Goal: Task Accomplishment & Management: Use online tool/utility

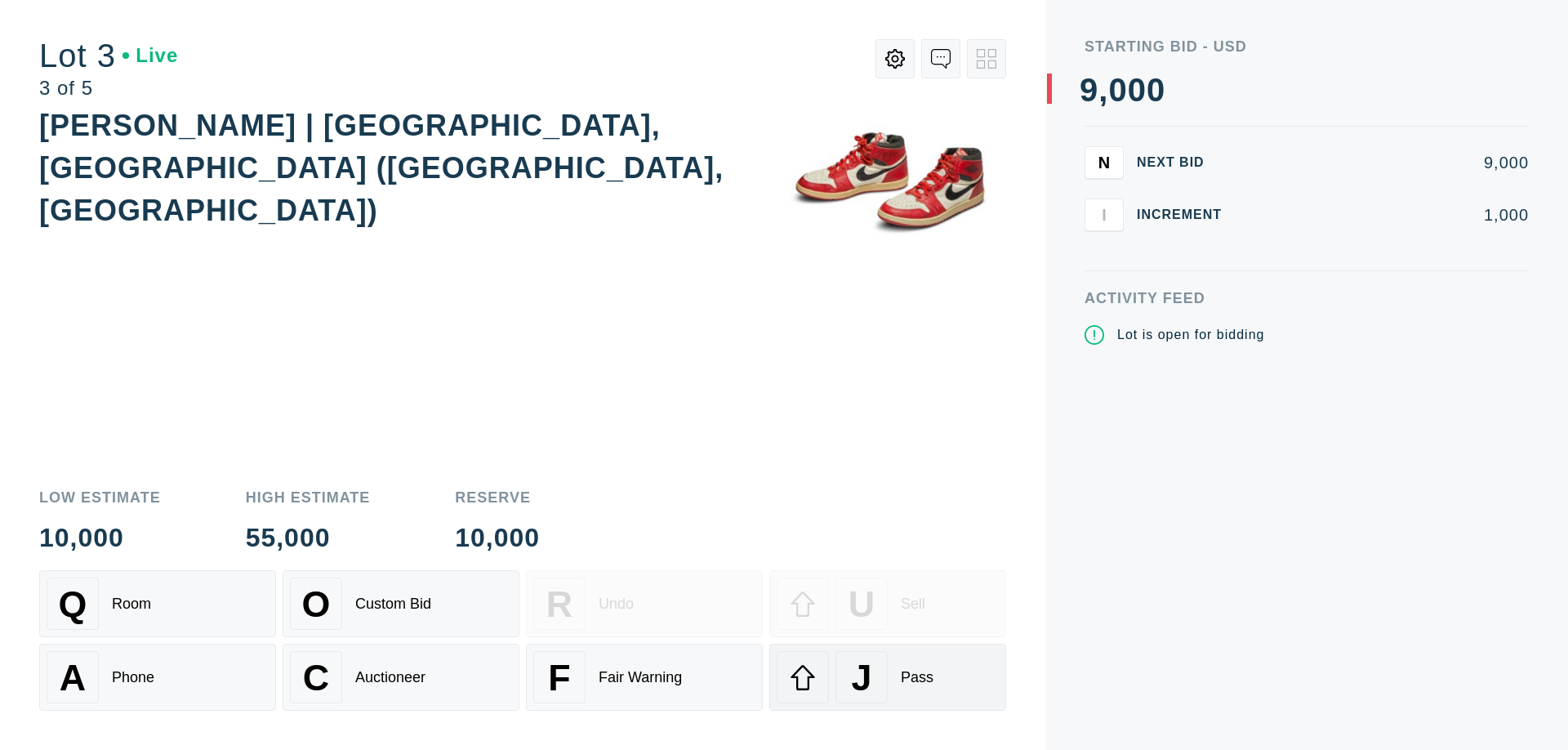
click at [888, 678] on div "J Pass" at bounding box center [887, 677] width 222 height 53
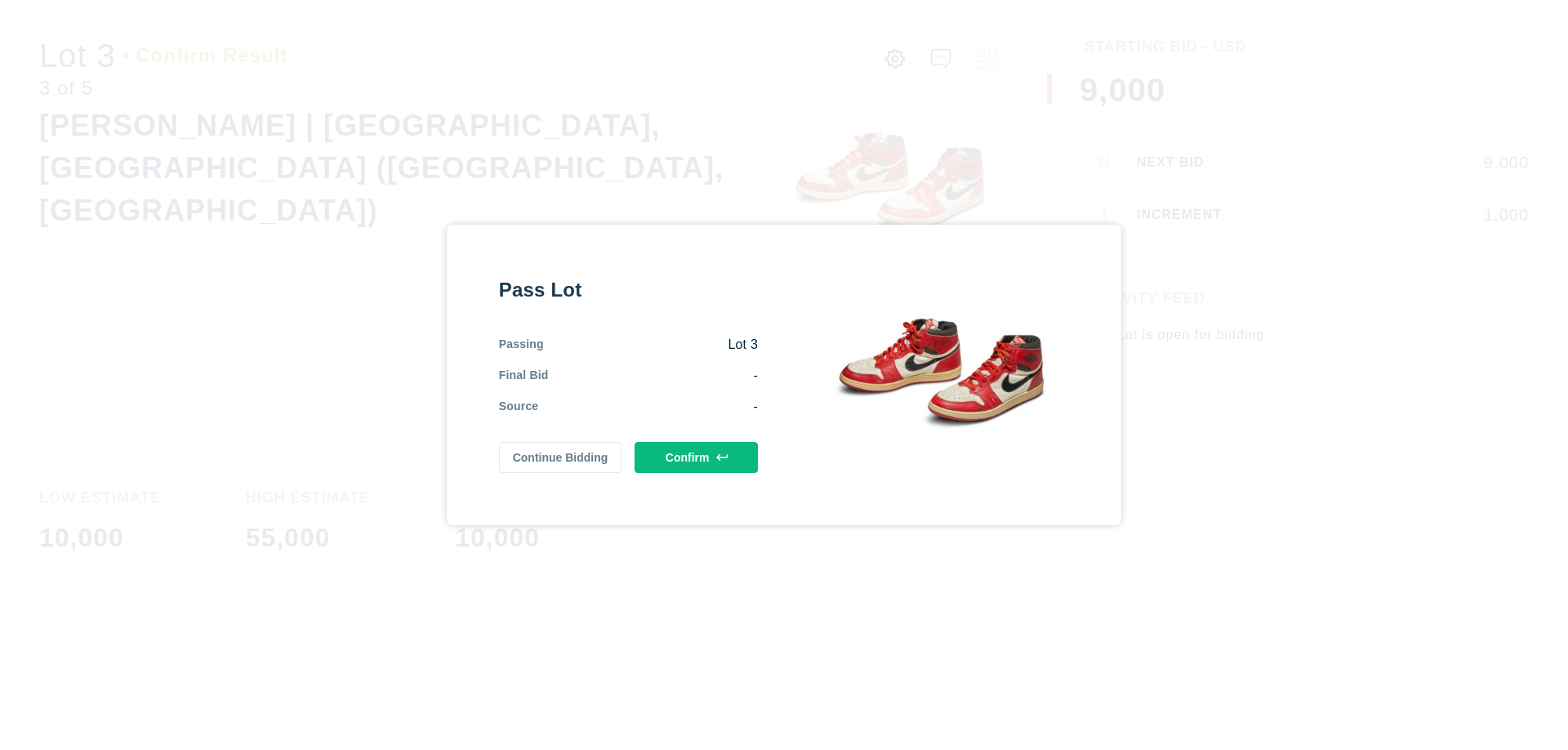
click at [696, 457] on button "Confirm" at bounding box center [696, 457] width 123 height 31
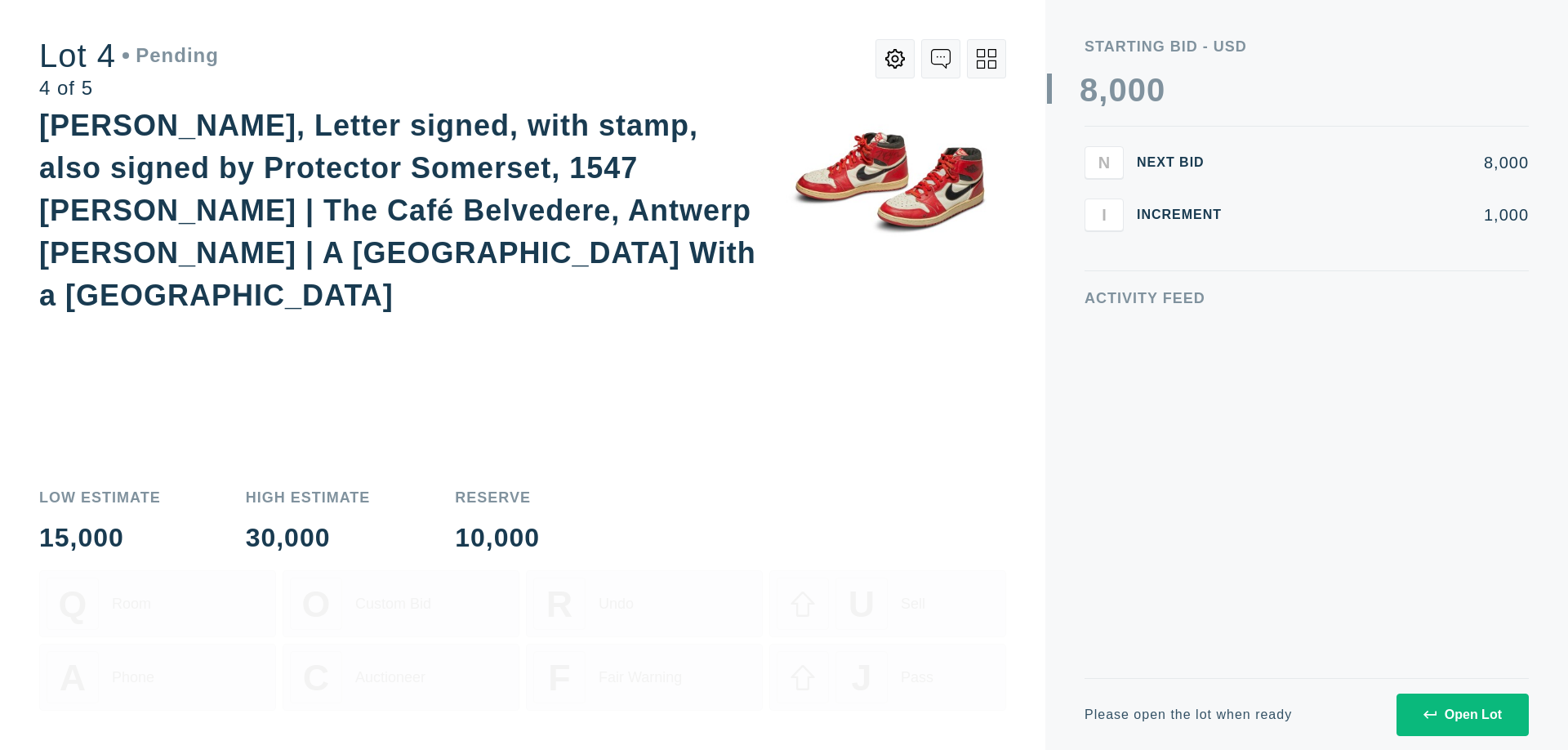
click at [986, 59] on icon at bounding box center [986, 59] width 20 height 20
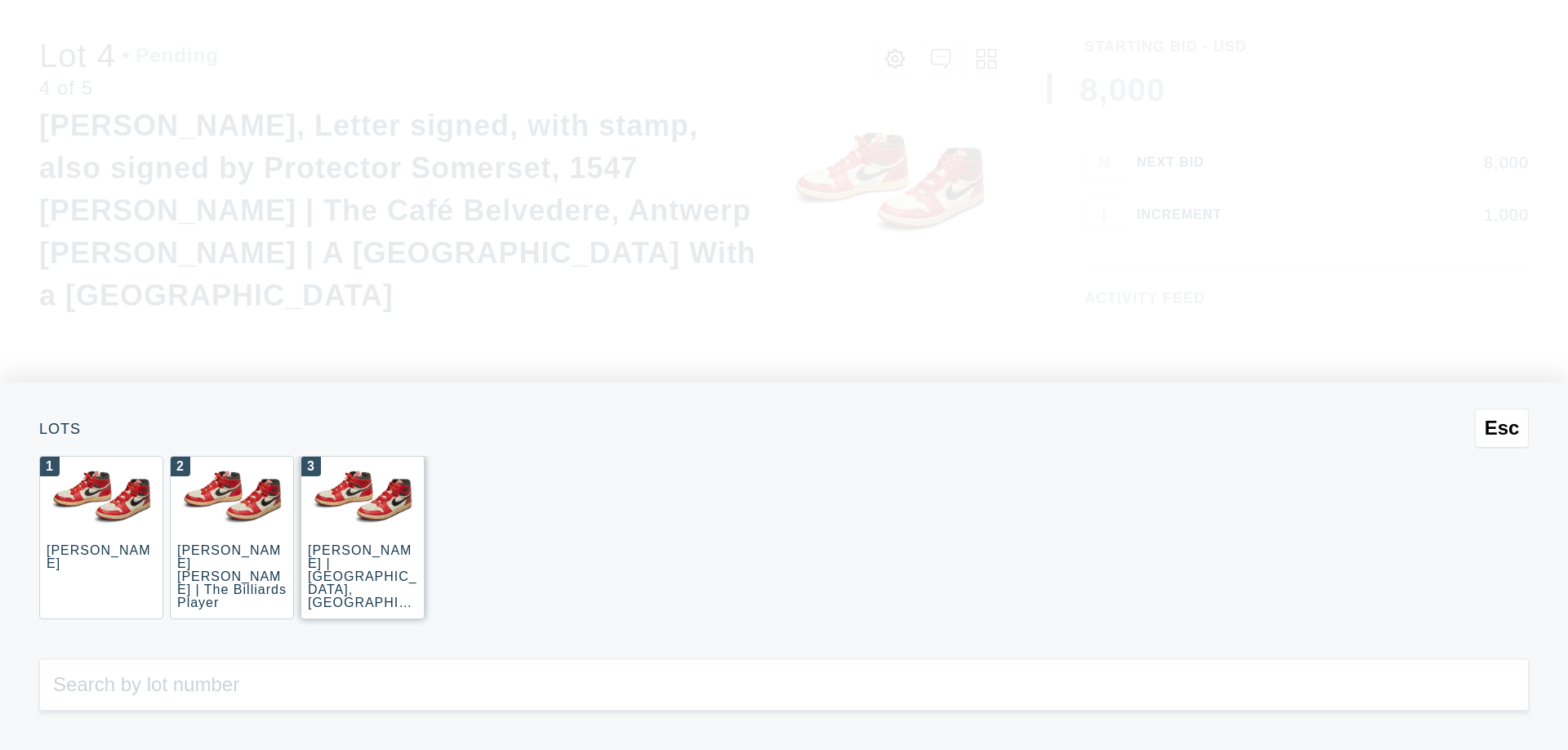
click at [362, 538] on div "3 [PERSON_NAME] | [GEOGRAPHIC_DATA], [GEOGRAPHIC_DATA] ([GEOGRAPHIC_DATA], [GEO…" at bounding box center [362, 537] width 124 height 163
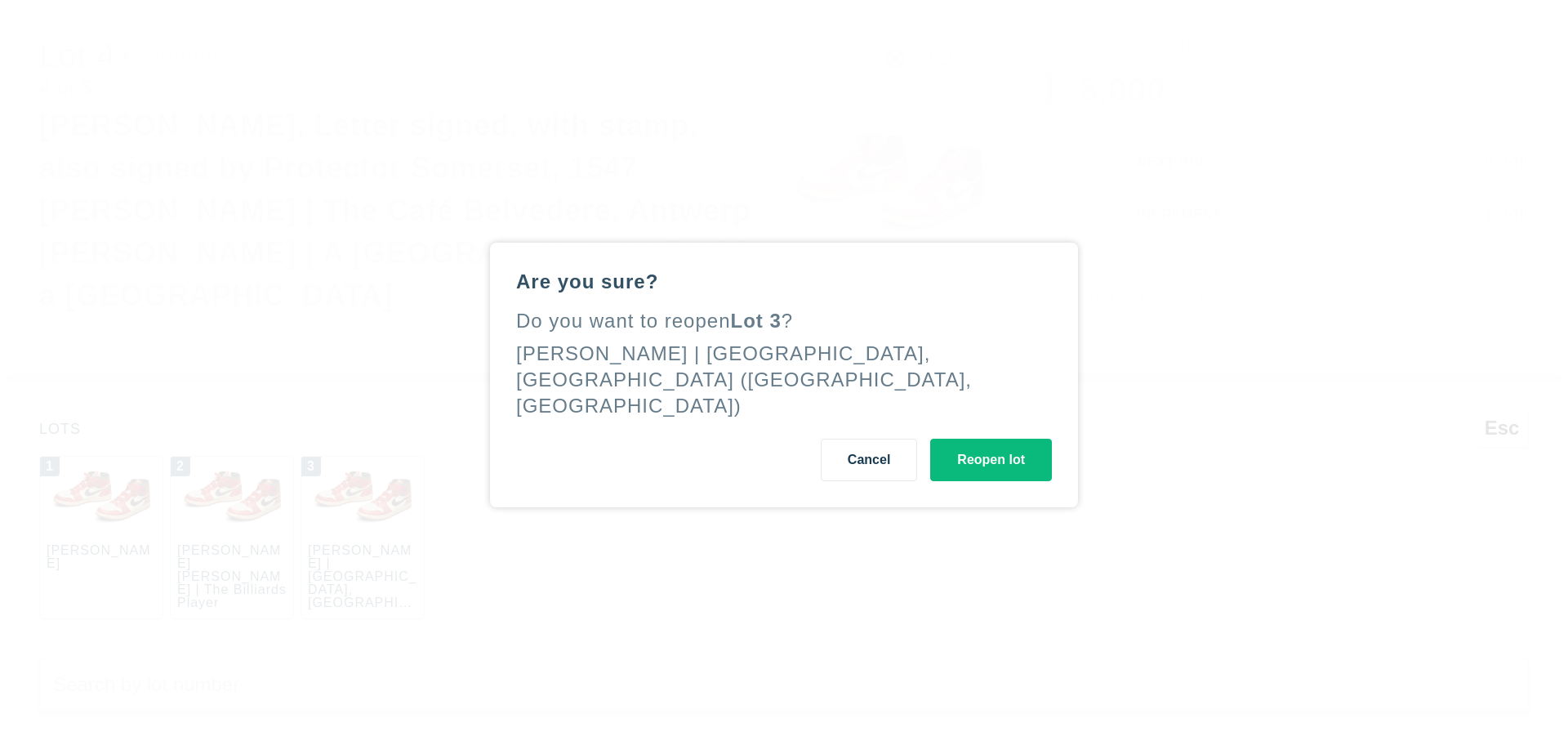
click at [991, 447] on button "Reopen lot" at bounding box center [991, 459] width 122 height 42
